Goal: Information Seeking & Learning: Check status

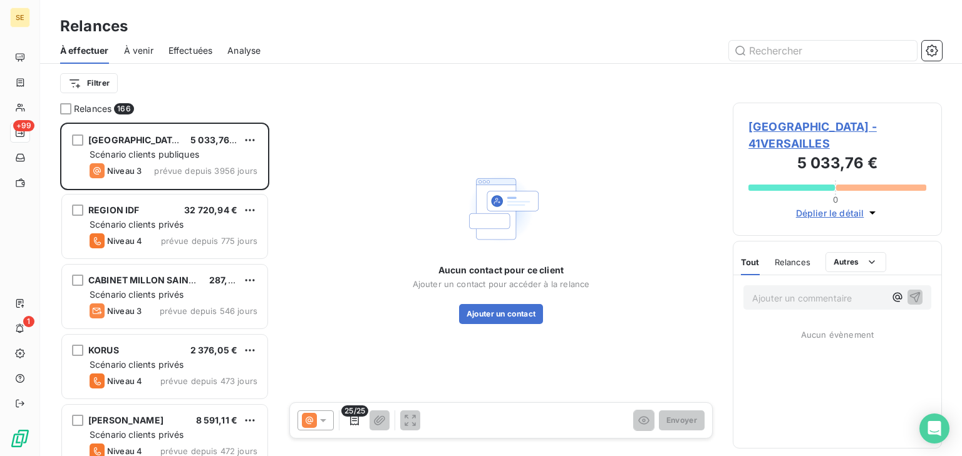
scroll to position [326, 201]
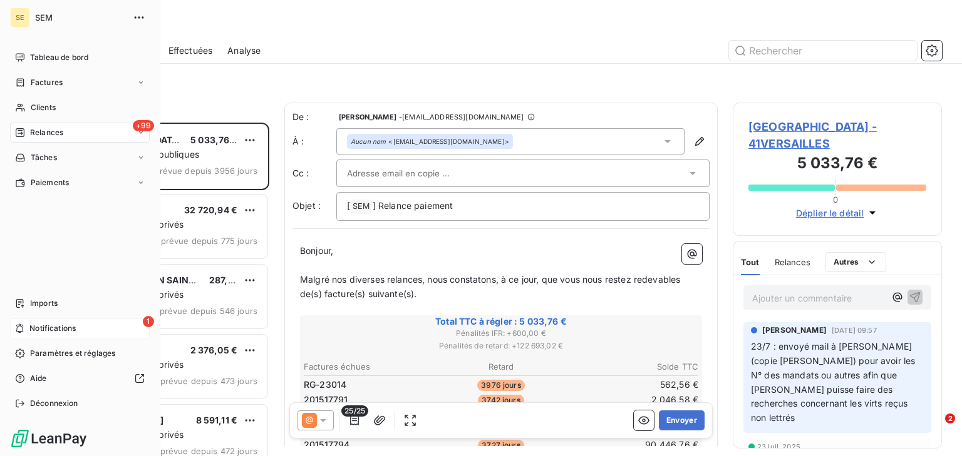
click at [29, 327] on div "1 Notifications" at bounding box center [80, 329] width 140 height 20
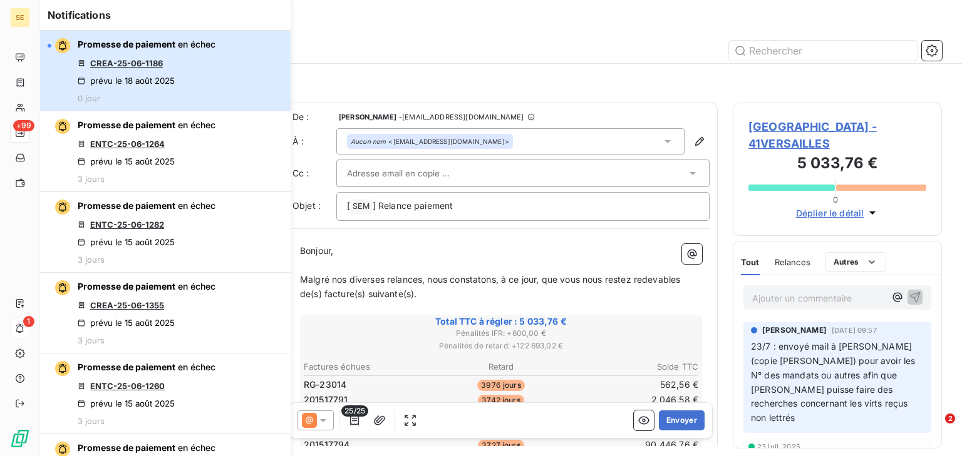
click at [236, 73] on button "Promesse de paiement en échec CREA-25-06-1186 prévu le [DATE] 0 jour" at bounding box center [165, 71] width 250 height 81
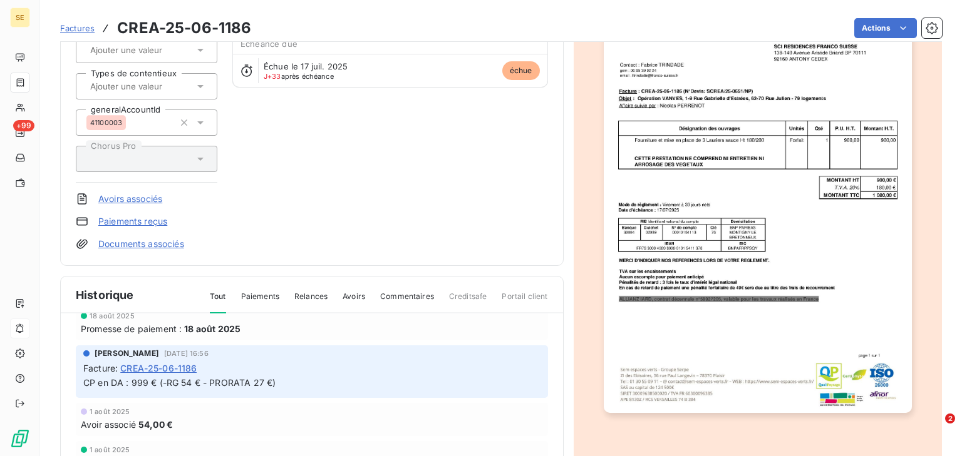
scroll to position [272, 0]
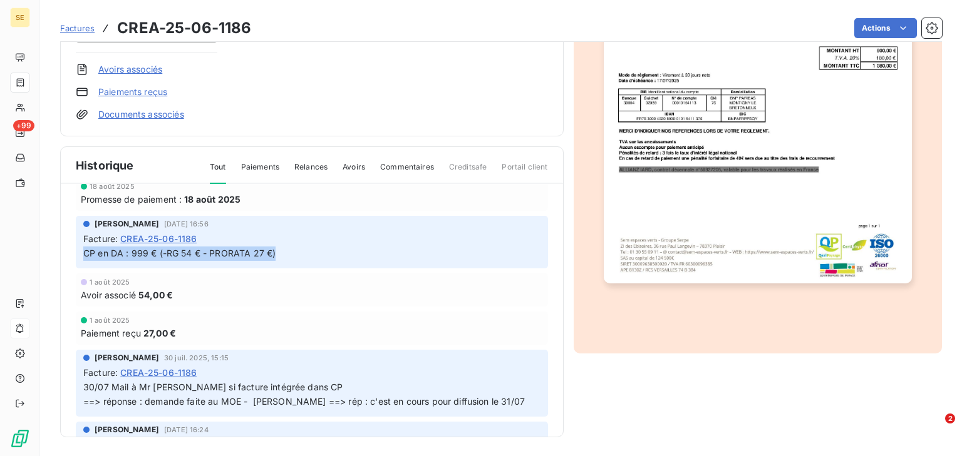
drag, startPoint x: 267, startPoint y: 255, endPoint x: 80, endPoint y: 247, distance: 186.7
click at [80, 247] on div "[PERSON_NAME] [DATE] 16:56 Facture : CREA-25-06-1186 CP en DA : 999 € (-RG 54 €…" at bounding box center [312, 242] width 472 height 53
click at [302, 235] on div "Facture : CREA-25-06-1186" at bounding box center [311, 238] width 457 height 13
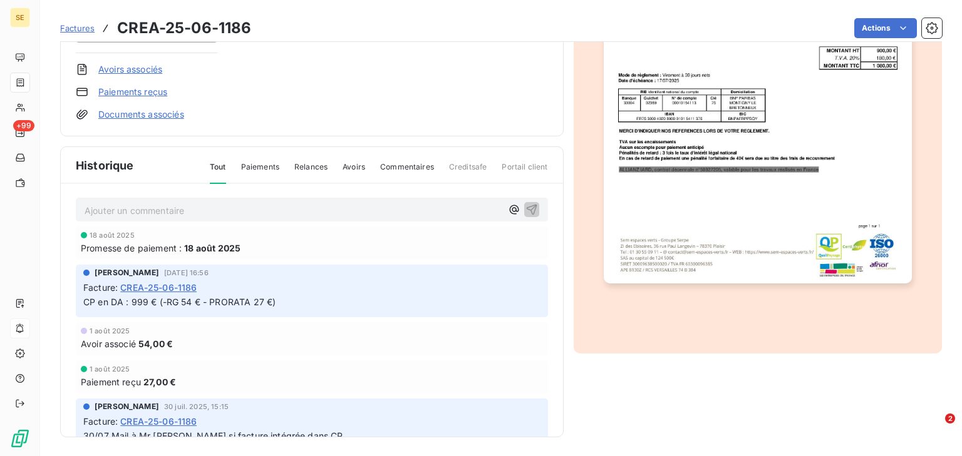
scroll to position [0, 0]
click at [173, 210] on p "Ajouter un commentaire ﻿" at bounding box center [293, 212] width 417 height 16
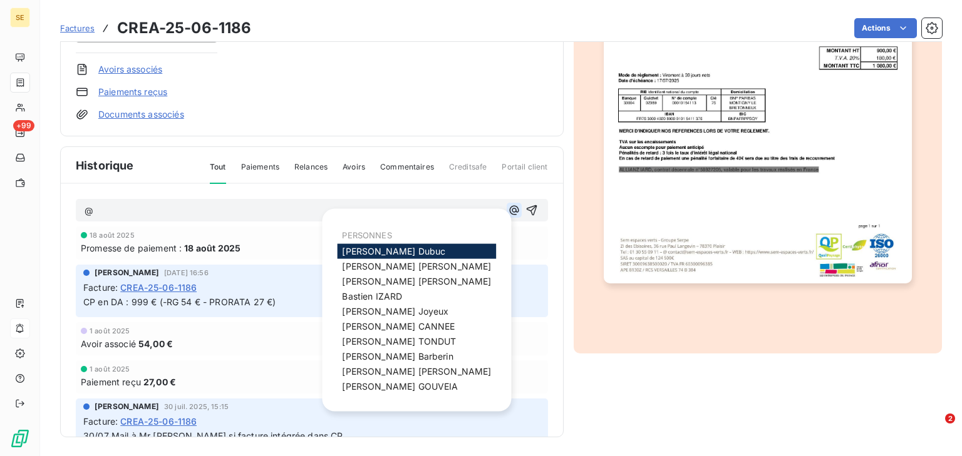
click at [509, 210] on icon "button" at bounding box center [513, 210] width 9 height 9
click at [368, 249] on span "[PERSON_NAME]" at bounding box center [393, 251] width 103 height 11
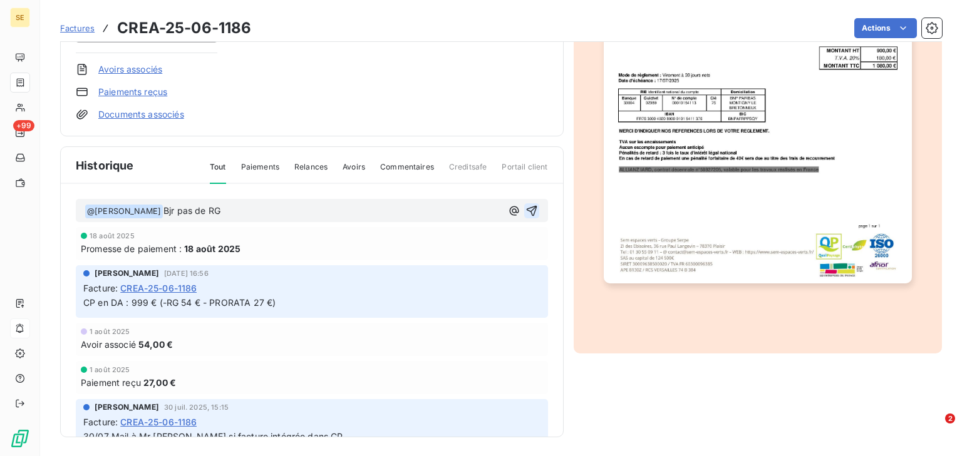
click at [525, 207] on icon "button" at bounding box center [531, 211] width 13 height 13
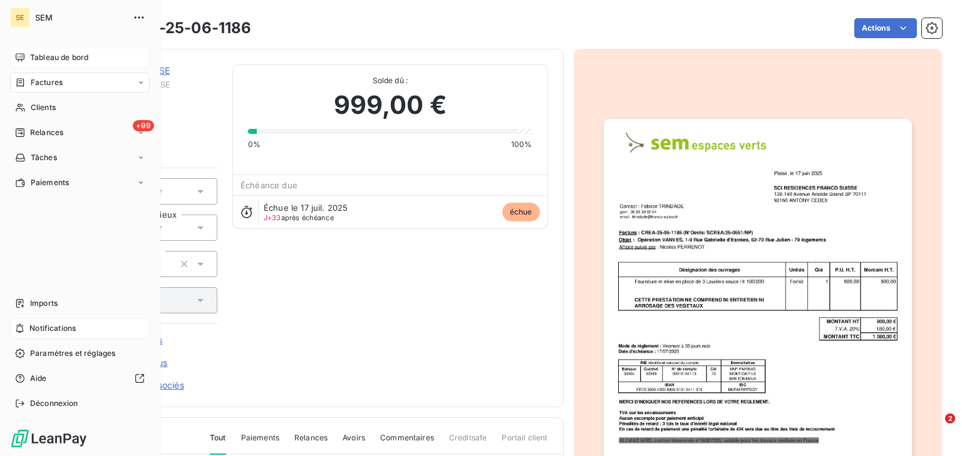
click at [25, 60] on div "Tableau de bord" at bounding box center [80, 58] width 140 height 20
